Goal: Task Accomplishment & Management: Complete application form

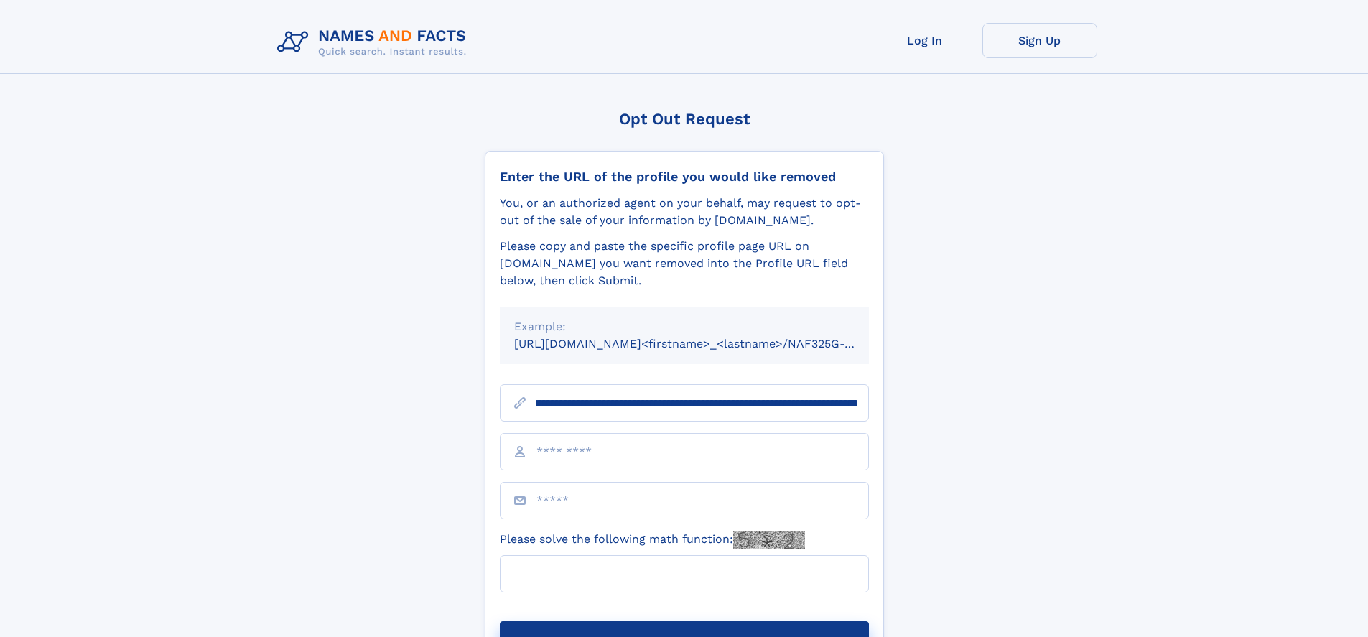
scroll to position [0, 164]
type input "**********"
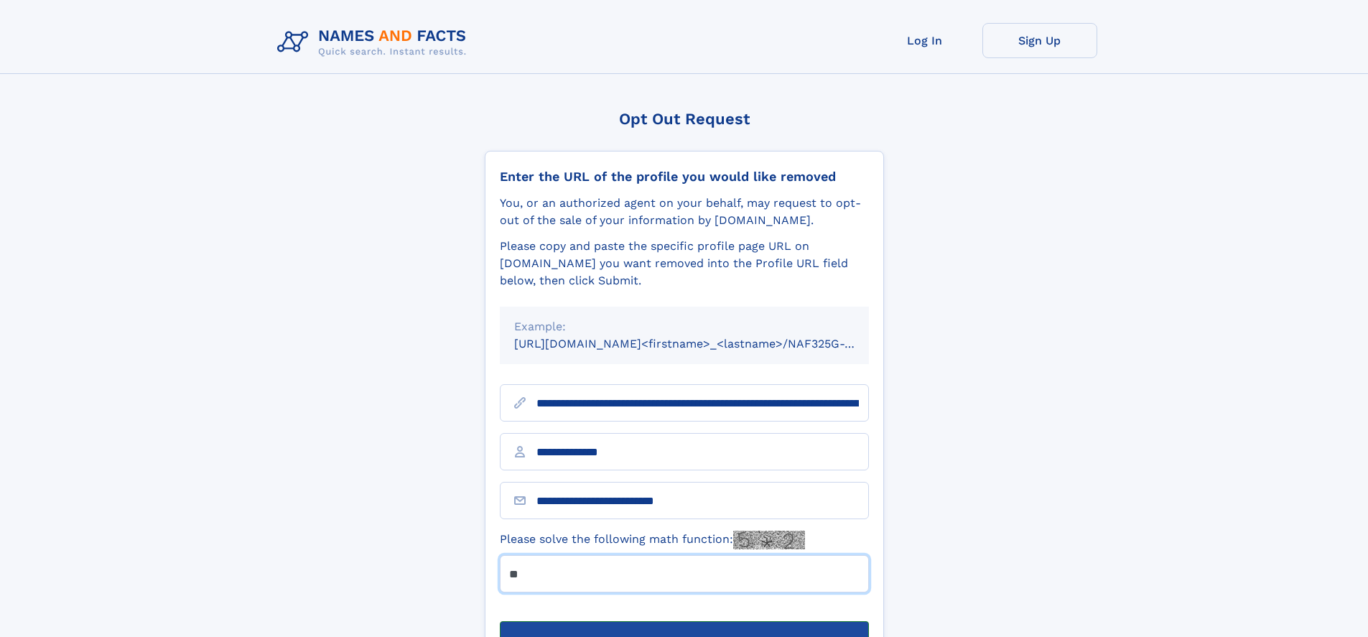
type input "**"
click at [683, 621] on button "Submit Opt Out Request" at bounding box center [684, 644] width 369 height 46
